Goal: Use online tool/utility: Utilize a website feature to perform a specific function

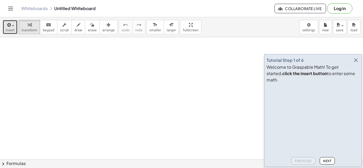
click at [7, 26] on icon "button" at bounding box center [8, 25] width 5 height 6
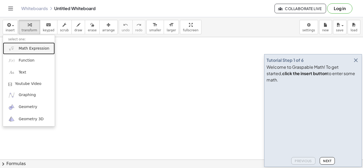
click at [15, 53] on link "Math Expression" at bounding box center [29, 49] width 52 height 12
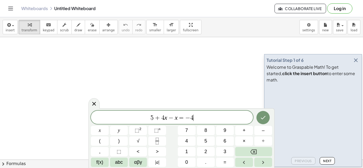
scroll to position [1, 0]
click at [262, 116] on icon "Done" at bounding box center [263, 118] width 6 height 6
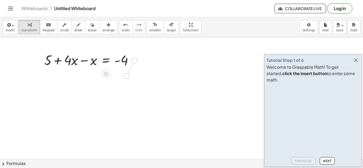
drag, startPoint x: 136, startPoint y: 61, endPoint x: 125, endPoint y: 82, distance: 24.2
drag, startPoint x: 118, startPoint y: 79, endPoint x: 149, endPoint y: 82, distance: 31.5
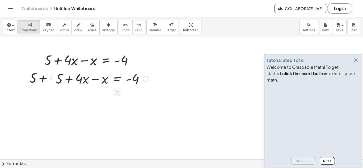
drag, startPoint x: 144, startPoint y: 78, endPoint x: 165, endPoint y: 75, distance: 20.9
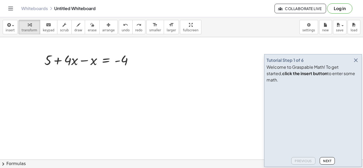
click at [325, 161] on span "Next" at bounding box center [327, 161] width 8 height 4
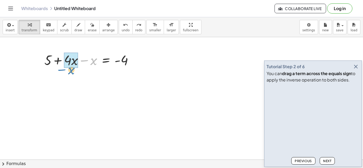
drag, startPoint x: 93, startPoint y: 61, endPoint x: 71, endPoint y: 70, distance: 23.8
drag, startPoint x: 93, startPoint y: 62, endPoint x: 69, endPoint y: 69, distance: 25.6
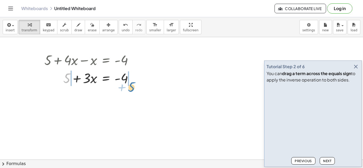
drag, startPoint x: 67, startPoint y: 78, endPoint x: 132, endPoint y: 84, distance: 65.6
click at [132, 84] on div at bounding box center [91, 78] width 98 height 18
drag, startPoint x: 64, startPoint y: 79, endPoint x: 123, endPoint y: 90, distance: 59.2
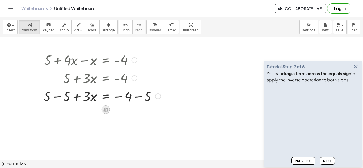
click at [106, 109] on icon at bounding box center [105, 110] width 5 height 5
click at [104, 109] on span "×" at bounding box center [105, 110] width 3 height 8
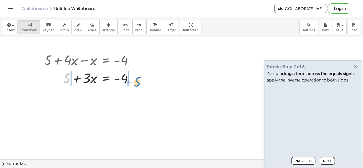
drag, startPoint x: 68, startPoint y: 80, endPoint x: 138, endPoint y: 83, distance: 70.8
click at [138, 83] on div at bounding box center [91, 78] width 98 height 18
drag, startPoint x: 86, startPoint y: 78, endPoint x: 131, endPoint y: 95, distance: 48.0
click at [332, 164] on button "Next" at bounding box center [327, 160] width 15 height 7
click at [66, 82] on div at bounding box center [91, 78] width 98 height 18
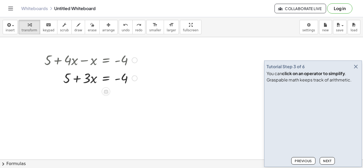
click at [65, 82] on div at bounding box center [91, 78] width 98 height 18
click at [322, 159] on button "Next" at bounding box center [327, 160] width 15 height 7
drag, startPoint x: 133, startPoint y: 78, endPoint x: 178, endPoint y: 81, distance: 44.5
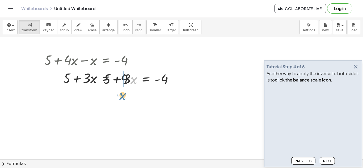
drag, startPoint x: 134, startPoint y: 82, endPoint x: 124, endPoint y: 98, distance: 18.7
click at [328, 158] on button "Next" at bounding box center [327, 160] width 15 height 7
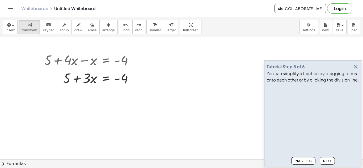
click at [325, 160] on span "Next" at bounding box center [327, 161] width 8 height 4
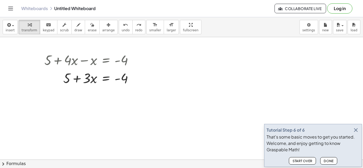
click at [295, 161] on span "Start Over" at bounding box center [302, 161] width 20 height 4
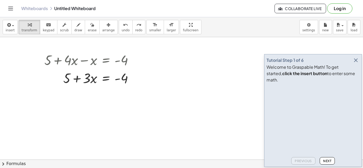
click at [321, 160] on button "Next" at bounding box center [327, 160] width 15 height 7
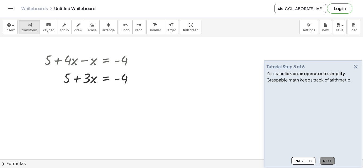
click at [321, 160] on button "Next" at bounding box center [327, 160] width 15 height 7
click at [323, 161] on span "Next" at bounding box center [327, 161] width 8 height 4
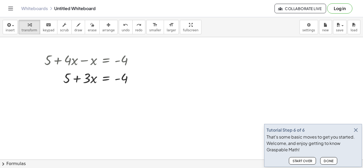
click at [325, 161] on span "Done" at bounding box center [329, 161] width 10 height 4
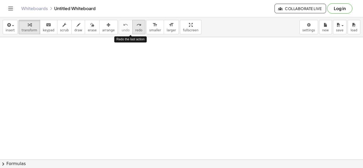
click at [135, 31] on span "redo" at bounding box center [138, 30] width 7 height 4
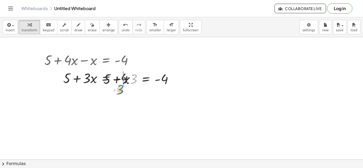
drag, startPoint x: 131, startPoint y: 80, endPoint x: 119, endPoint y: 90, distance: 16.4
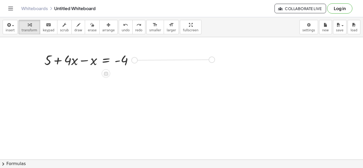
drag, startPoint x: 134, startPoint y: 60, endPoint x: 216, endPoint y: 58, distance: 81.9
drag, startPoint x: 133, startPoint y: 60, endPoint x: 236, endPoint y: 61, distance: 103.1
drag, startPoint x: 123, startPoint y: 81, endPoint x: 75, endPoint y: 59, distance: 52.3
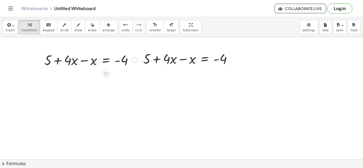
click at [133, 59] on div at bounding box center [135, 60] width 6 height 6
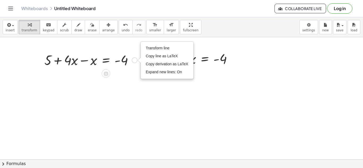
click at [124, 64] on div at bounding box center [91, 60] width 98 height 18
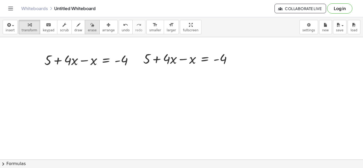
click at [90, 26] on icon "button" at bounding box center [92, 25] width 4 height 6
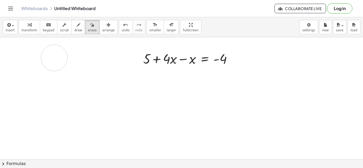
drag, startPoint x: 129, startPoint y: 60, endPoint x: 44, endPoint y: 57, distance: 85.1
drag, startPoint x: 124, startPoint y: 59, endPoint x: 90, endPoint y: 57, distance: 34.1
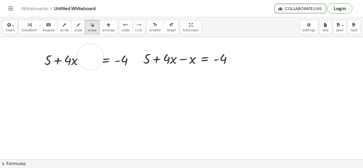
drag, startPoint x: 91, startPoint y: 57, endPoint x: 40, endPoint y: 63, distance: 51.4
drag, startPoint x: 32, startPoint y: 62, endPoint x: 32, endPoint y: 56, distance: 6.6
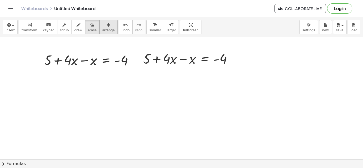
click at [102, 31] on span "arrange" at bounding box center [108, 30] width 12 height 4
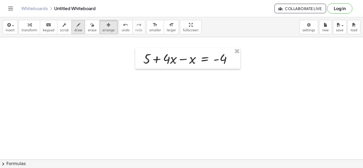
click at [77, 23] on icon "button" at bounding box center [79, 25] width 4 height 6
drag, startPoint x: 188, startPoint y: 62, endPoint x: 182, endPoint y: 78, distance: 16.9
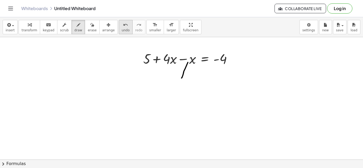
click at [122, 31] on span "undo" at bounding box center [126, 30] width 8 height 4
click at [16, 25] on div "insert select one: Math Expression Function Text Youtube Video Graphing Geometr…" at bounding box center [181, 27] width 363 height 20
click at [104, 31] on span "arrange" at bounding box center [108, 30] width 12 height 4
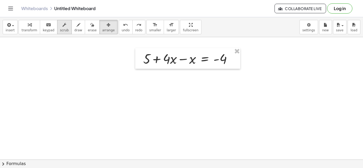
click at [63, 28] on span "scrub" at bounding box center [64, 30] width 9 height 4
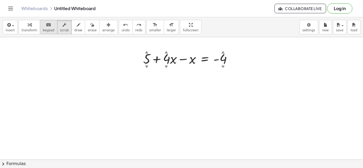
click at [49, 32] on span "keypad" at bounding box center [49, 30] width 12 height 4
drag, startPoint x: 147, startPoint y: 61, endPoint x: 149, endPoint y: 78, distance: 16.8
click at [150, 64] on div at bounding box center [146, 58] width 7 height 15
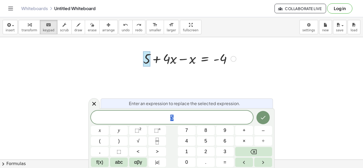
scroll to position [1, 0]
click at [92, 101] on icon at bounding box center [94, 104] width 6 height 6
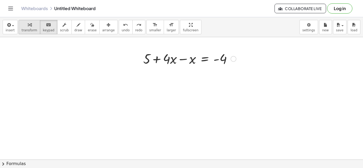
click at [36, 28] on button "transform" at bounding box center [30, 27] width 22 height 14
drag, startPoint x: 193, startPoint y: 60, endPoint x: 172, endPoint y: 73, distance: 24.7
drag, startPoint x: 192, startPoint y: 61, endPoint x: 169, endPoint y: 66, distance: 23.4
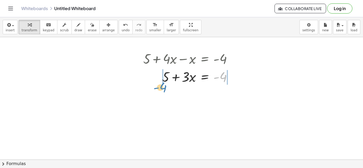
drag, startPoint x: 222, startPoint y: 78, endPoint x: 163, endPoint y: 88, distance: 60.6
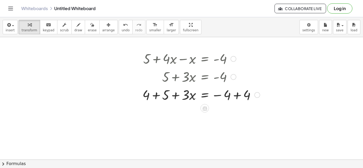
click at [193, 77] on div at bounding box center [201, 77] width 123 height 18
click at [166, 94] on div at bounding box center [201, 95] width 123 height 18
drag, startPoint x: 186, startPoint y: 78, endPoint x: 172, endPoint y: 80, distance: 14.2
click at [172, 80] on div at bounding box center [201, 77] width 123 height 18
drag, startPoint x: 145, startPoint y: 95, endPoint x: 165, endPoint y: 94, distance: 19.5
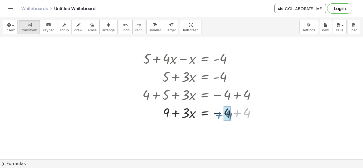
drag, startPoint x: 248, startPoint y: 112, endPoint x: 230, endPoint y: 113, distance: 18.1
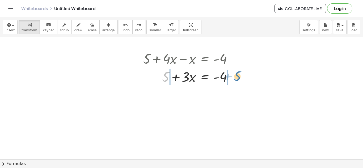
drag, startPoint x: 165, startPoint y: 75, endPoint x: 234, endPoint y: 75, distance: 69.6
click at [234, 75] on div at bounding box center [190, 77] width 98 height 18
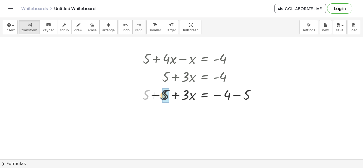
drag, startPoint x: 144, startPoint y: 100, endPoint x: 162, endPoint y: 100, distance: 17.8
click at [162, 100] on div at bounding box center [201, 95] width 123 height 18
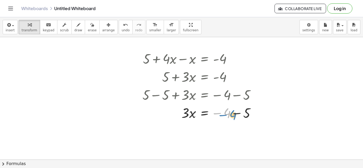
click at [229, 115] on div at bounding box center [201, 113] width 123 height 18
drag, startPoint x: 246, startPoint y: 113, endPoint x: 225, endPoint y: 114, distance: 21.3
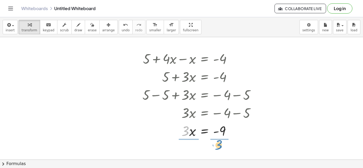
drag, startPoint x: 185, startPoint y: 132, endPoint x: 219, endPoint y: 145, distance: 37.2
drag, startPoint x: 188, startPoint y: 127, endPoint x: 189, endPoint y: 137, distance: 10.8
drag, startPoint x: 222, startPoint y: 125, endPoint x: 224, endPoint y: 135, distance: 10.2
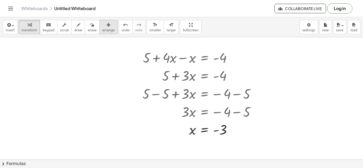
click at [102, 29] on span "arrange" at bounding box center [108, 30] width 12 height 4
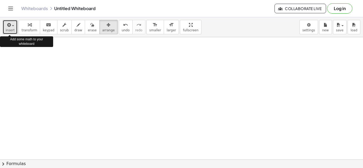
click at [11, 27] on div "button" at bounding box center [10, 25] width 9 height 6
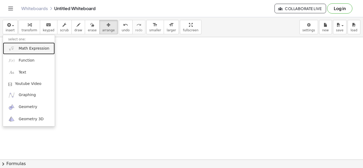
click at [28, 51] on span "Math Expression" at bounding box center [34, 48] width 31 height 5
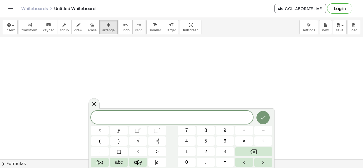
scroll to position [1, 0]
click at [267, 119] on button "Done" at bounding box center [262, 117] width 13 height 13
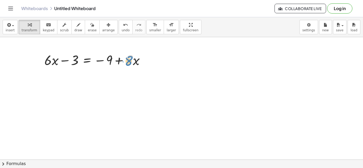
click at [129, 65] on div at bounding box center [97, 60] width 110 height 18
drag, startPoint x: 130, startPoint y: 61, endPoint x: 140, endPoint y: 64, distance: 10.1
click at [140, 64] on div at bounding box center [97, 60] width 110 height 18
click at [128, 60] on div at bounding box center [97, 60] width 110 height 18
drag, startPoint x: 134, startPoint y: 62, endPoint x: 50, endPoint y: 61, distance: 83.5
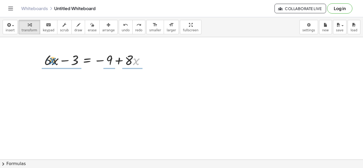
click at [50, 61] on div at bounding box center [97, 60] width 110 height 18
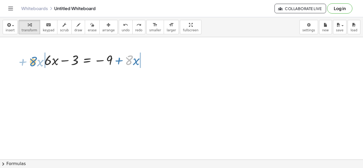
drag, startPoint x: 133, startPoint y: 59, endPoint x: 37, endPoint y: 60, distance: 95.7
click at [37, 60] on div "· 8 + · x + · 6 · x − 3 = − 9 + · 8 · x" at bounding box center [94, 59] width 117 height 21
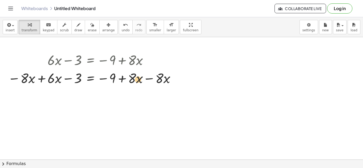
click at [135, 75] on div at bounding box center [92, 78] width 175 height 18
drag, startPoint x: 158, startPoint y: 77, endPoint x: 132, endPoint y: 79, distance: 26.4
drag, startPoint x: 166, startPoint y: 79, endPoint x: 169, endPoint y: 77, distance: 3.5
click at [169, 77] on div at bounding box center [92, 78] width 175 height 18
